Goal: Transaction & Acquisition: Purchase product/service

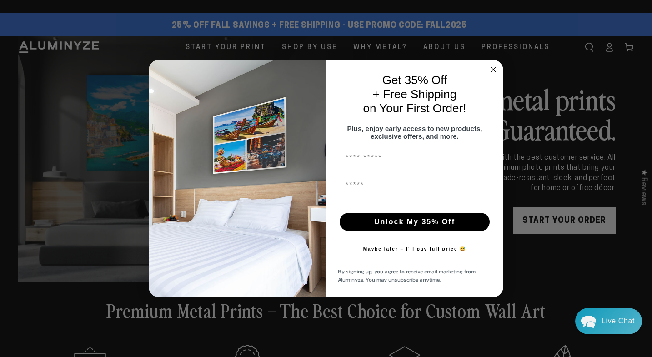
click at [491, 65] on circle "Close dialog" at bounding box center [493, 69] width 10 height 10
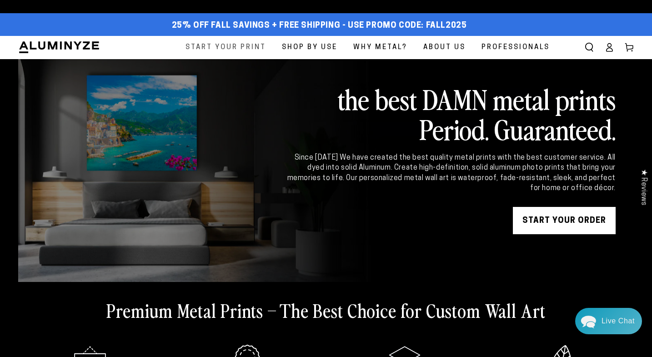
click at [262, 45] on span "Start Your Print" at bounding box center [226, 47] width 80 height 12
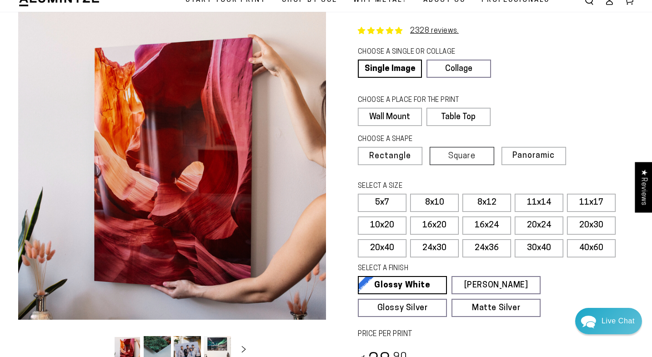
scroll to position [64, 0]
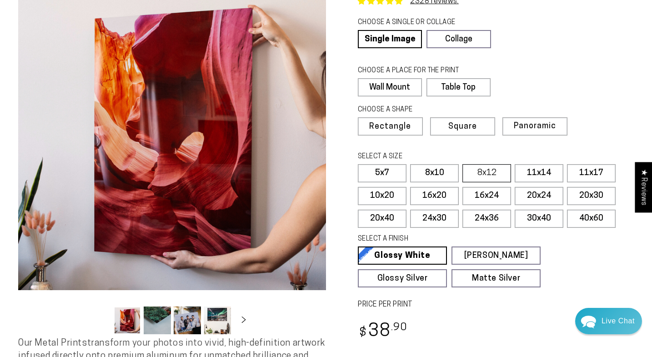
click at [483, 173] on label "8x12" at bounding box center [487, 173] width 49 height 18
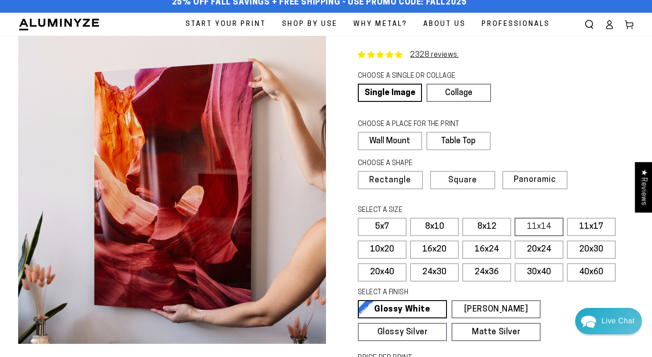
scroll to position [12, 0]
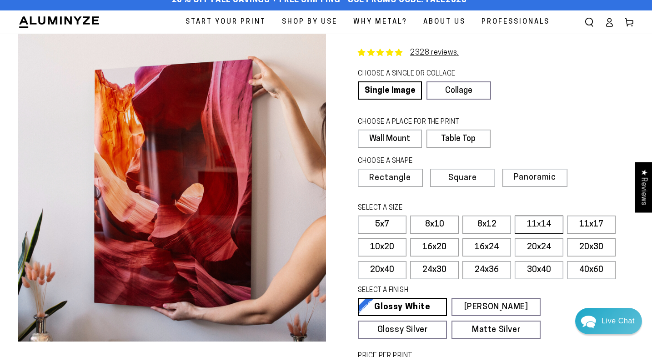
click at [529, 226] on label "11x14" at bounding box center [539, 225] width 49 height 18
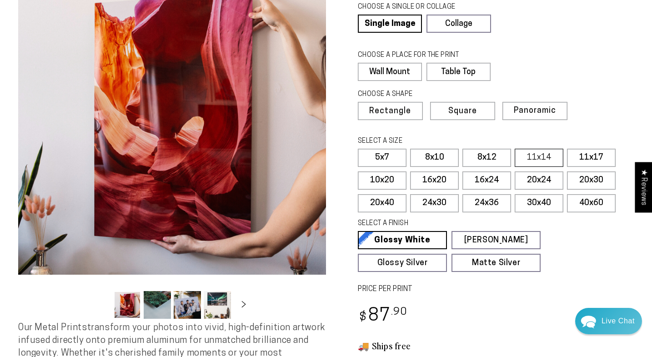
scroll to position [80, 0]
